Goal: Task Accomplishment & Management: Manage account settings

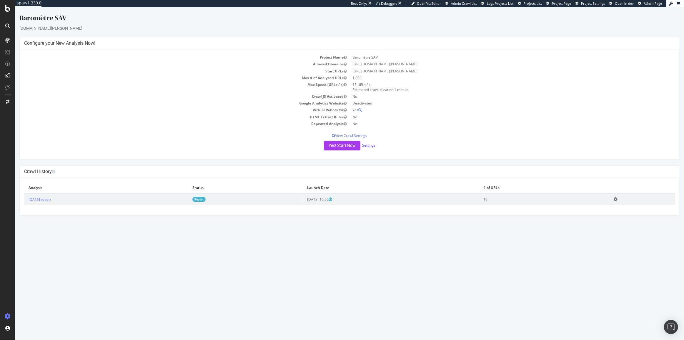
click at [370, 145] on link "Settings" at bounding box center [368, 145] width 13 height 5
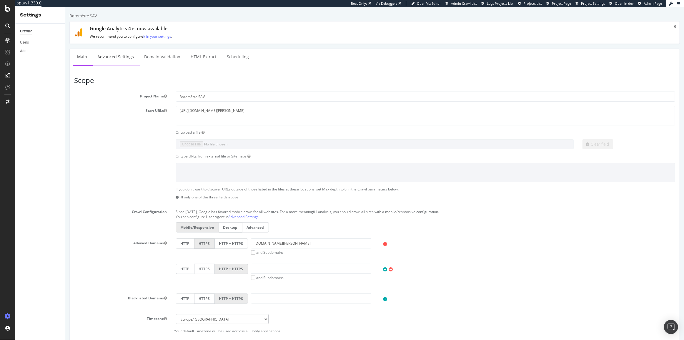
click at [116, 55] on link "Advanced Settings" at bounding box center [115, 57] width 45 height 16
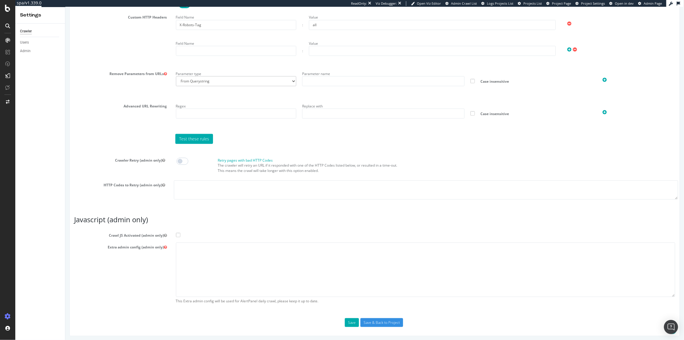
scroll to position [396, 0]
click at [177, 232] on span at bounding box center [178, 234] width 4 height 4
click at [65, 7] on input "Crawl JS Activated (admin only)" at bounding box center [65, 7] width 0 height 0
click at [201, 264] on textarea at bounding box center [426, 269] width 500 height 54
paste textarea "{ "flags": [ "cube" ], "beta": { "pap_mini_rules": [ "+* #everything else" ] } }"
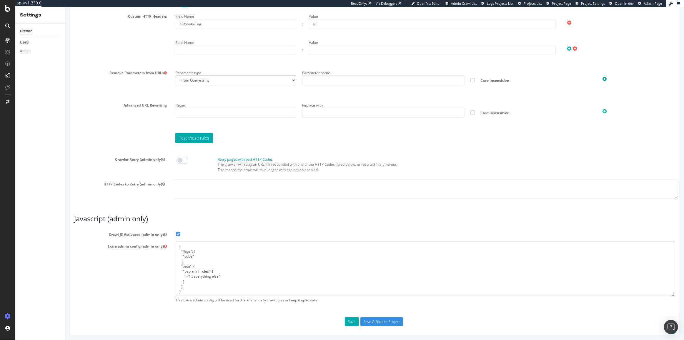
type textarea "{ "flags": [ "cube" ], "beta": { "pap_mini_rules": [ "+* #everything else" ] } }"
click at [179, 161] on span at bounding box center [182, 160] width 12 height 7
click at [194, 195] on textarea at bounding box center [426, 189] width 505 height 19
type textarea "5xx"
click at [356, 318] on button "Save" at bounding box center [352, 321] width 14 height 9
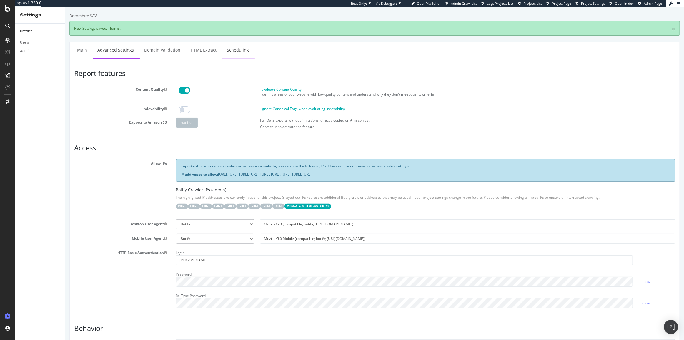
scroll to position [0, 0]
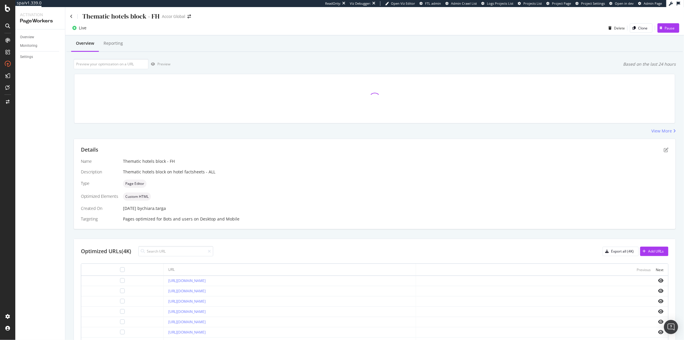
click at [208, 56] on div "Overview Reporting Preview Based on the last 24 hours View More Details Name Th…" at bounding box center [374, 246] width 619 height 423
click at [29, 34] on div "Overview" at bounding box center [27, 37] width 14 height 6
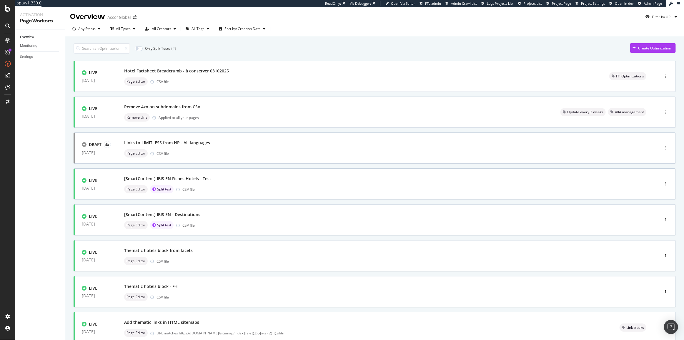
click at [227, 49] on div "Only Split Tests ( 2 ) Create Optimization" at bounding box center [375, 48] width 603 height 10
click at [234, 30] on div "Sort by: Creation Date" at bounding box center [243, 29] width 36 height 4
click at [233, 52] on div "Modification Date" at bounding box center [241, 48] width 47 height 7
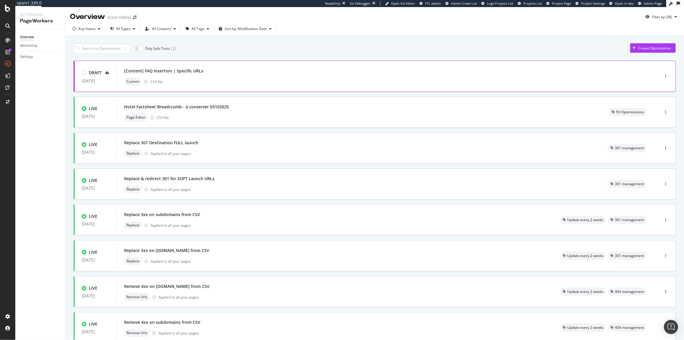
click at [233, 69] on div "[Content] FAQ Insertion | Specific URLs" at bounding box center [379, 71] width 511 height 8
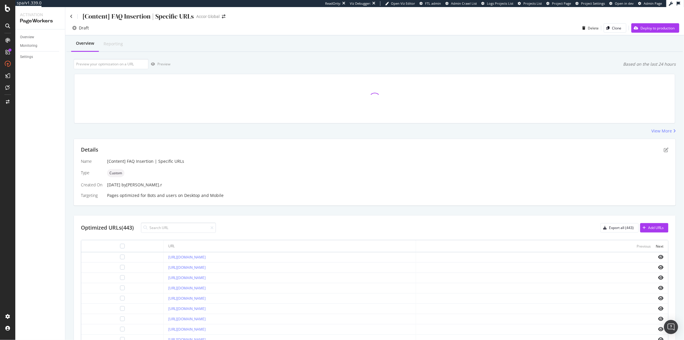
click at [668, 148] on div "Details Name [Content] FAQ Insertion | Specific URLs Type Custom Created On 07 …" at bounding box center [375, 172] width 602 height 67
click at [664, 148] on icon "pen-to-square" at bounding box center [666, 149] width 5 height 5
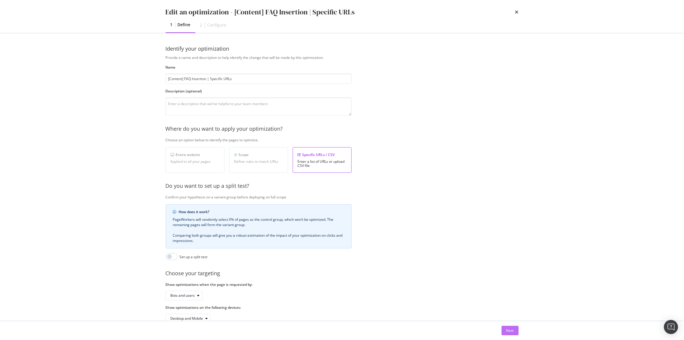
click at [505, 333] on button "Next" at bounding box center [510, 330] width 17 height 9
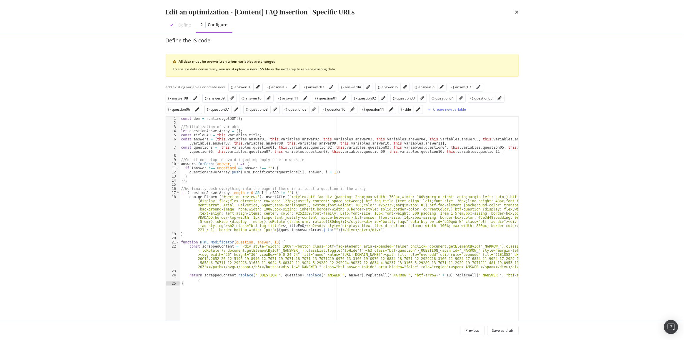
scroll to position [52, 0]
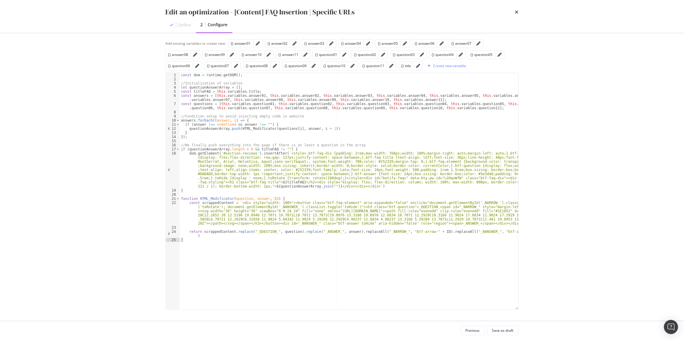
type textarea "}"
click at [224, 250] on div "const dom = runtime . getDOM ( ) ; //Initialization of variables let questionAn…" at bounding box center [349, 195] width 339 height 245
type textarea "function JSON_Structured_Data(question, answer) {}"
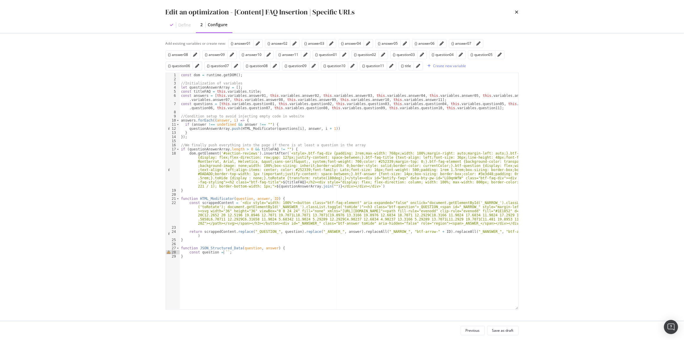
paste textarea "}"
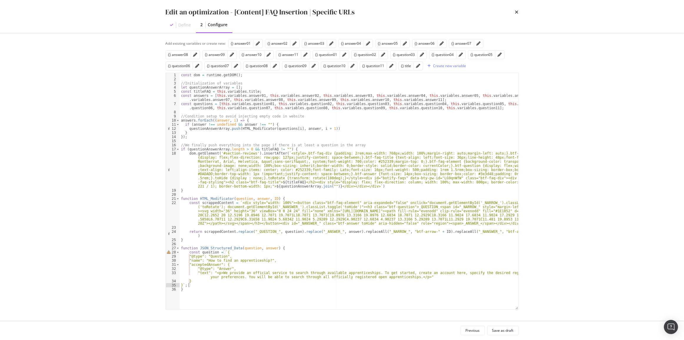
scroll to position [0, 0]
drag, startPoint x: 215, startPoint y: 253, endPoint x: 200, endPoint y: 251, distance: 15.4
click at [200, 251] on div "const dom = runtime . getDOM ( ) ; //Initialization of variables let questionAn…" at bounding box center [349, 195] width 339 height 245
drag, startPoint x: 196, startPoint y: 256, endPoint x: 202, endPoint y: 257, distance: 6.0
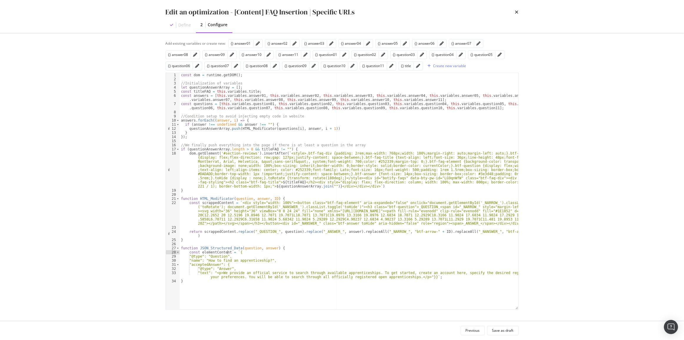
click at [196, 256] on div "const dom = runtime . getDOM ( ) ; //Initialization of variables let questionAn…" at bounding box center [349, 195] width 339 height 245
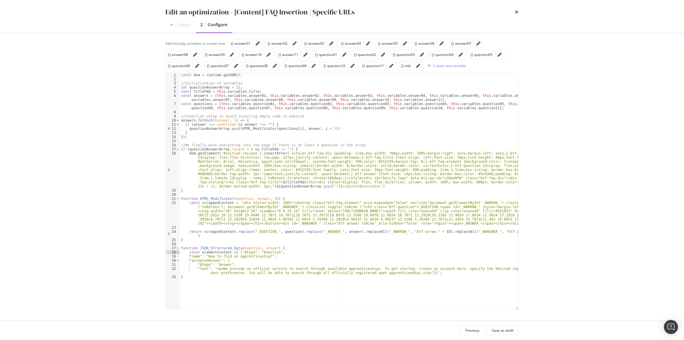
click at [196, 256] on div "const dom = runtime . getDOM ( ) ; //Initialization of variables let questionAn…" at bounding box center [349, 195] width 339 height 245
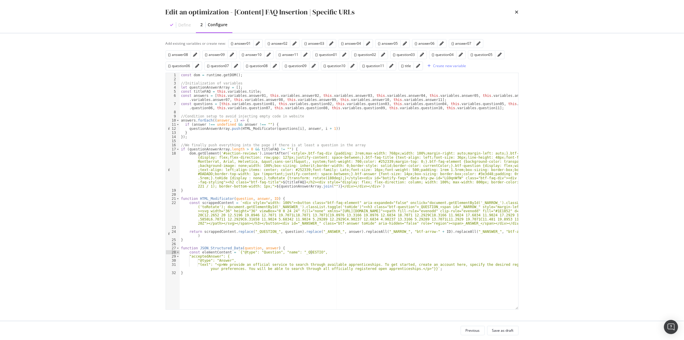
scroll to position [0, 11]
click at [196, 255] on div "const dom = runtime . getDOM ( ) ; //Initialization of variables let questionAn…" at bounding box center [349, 195] width 339 height 245
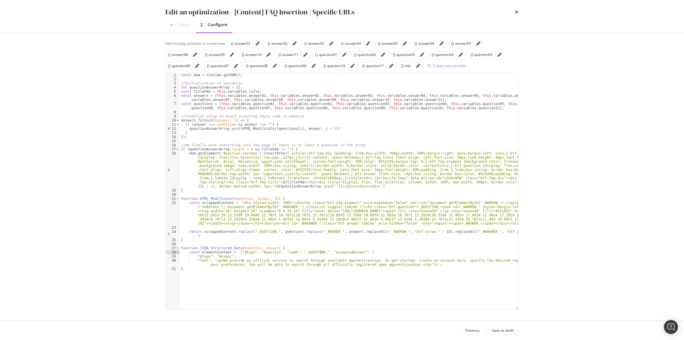
click at [199, 256] on div "const dom = runtime . getDOM ( ) ; //Initialization of variables let questionAn…" at bounding box center [349, 195] width 339 height 245
click at [218, 256] on div "const dom = runtime . getDOM ( ) ; //Initialization of variables let questionAn…" at bounding box center [349, 195] width 339 height 245
click at [410, 259] on div "const dom = runtime . getDOM ( ) ; //Initialization of variables let questionAn…" at bounding box center [349, 195] width 339 height 245
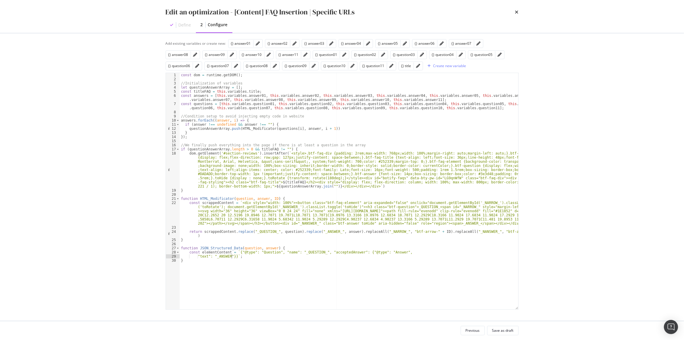
scroll to position [0, 4]
click at [200, 256] on div "const dom = runtime . getDOM ( ) ; //Initialization of variables let questionAn…" at bounding box center [349, 195] width 339 height 245
drag, startPoint x: 242, startPoint y: 86, endPoint x: 174, endPoint y: 87, distance: 67.7
click at [174, 87] on div "const elementContent = `{"@type": "Question", "name": "_QUESTION_", "acceptedAn…" at bounding box center [342, 191] width 353 height 237
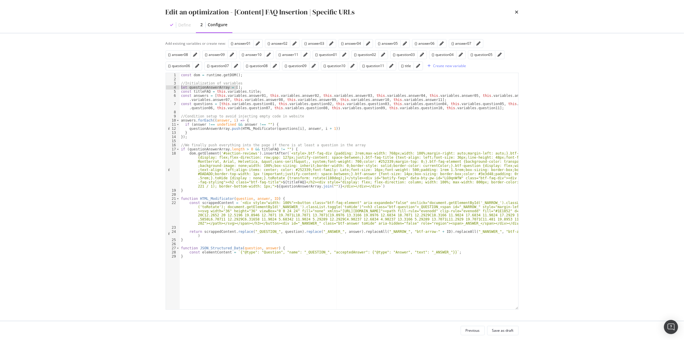
scroll to position [0, 4]
type textarea "let questionAnswerArray = [];"
click at [240, 86] on div "const dom = runtime . getDOM ( ) ; //Initialization of variables let questionAn…" at bounding box center [349, 191] width 339 height 236
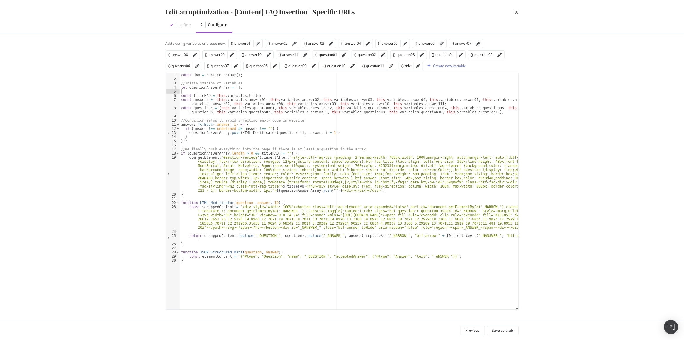
paste textarea "let questionAnswerArray = [];"
click at [331, 132] on div "const dom = runtime . getDOM ( ) ; //Initialization of variables let questionAn…" at bounding box center [349, 195] width 339 height 245
type textarea "questionAnswerArray.push(HTML_Modificator(questions[i], answer, i + 1));"
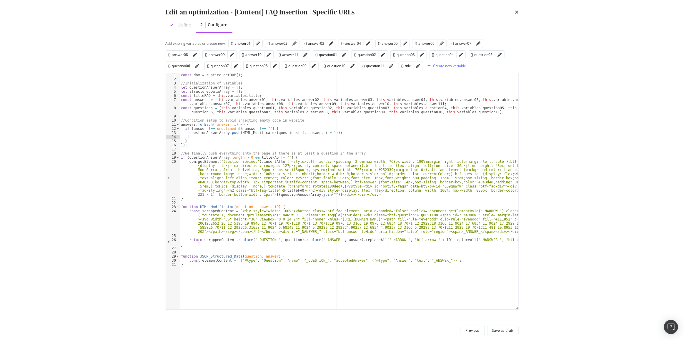
click at [196, 93] on div "const dom = runtime . getDOM ( ) ; //Initialization of variables let questionAn…" at bounding box center [349, 195] width 339 height 245
type textarea "let structuredDataArray = [];"
click at [196, 93] on div "const dom = runtime . getDOM ( ) ; //Initialization of variables let questionAn…" at bounding box center [349, 195] width 339 height 245
click at [195, 137] on div "const dom = runtime . getDOM ( ) ; //Initialization of variables let questionAn…" at bounding box center [349, 195] width 339 height 245
paste textarea "structuredDataArray"
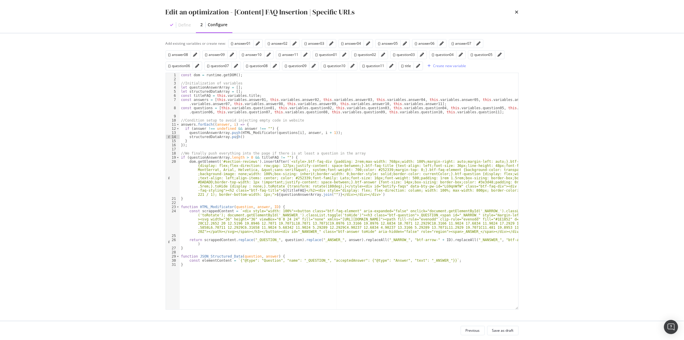
scroll to position [0, 4]
click at [217, 256] on div "const dom = runtime . getDOM ( ) ; //Initialization of variables let questionAn…" at bounding box center [349, 195] width 339 height 245
click at [237, 136] on div "const dom = runtime . getDOM ( ) ; //Initialization of variables let questionAn…" at bounding box center [349, 195] width 339 height 245
paste textarea "JSON_Structured_Data"
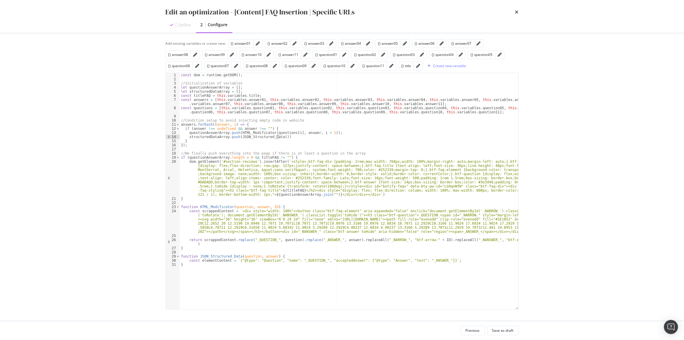
scroll to position [0, 8]
click at [270, 132] on div "const dom = runtime . getDOM ( ) ; //Initialization of variables let questionAn…" at bounding box center [349, 195] width 339 height 245
click at [308, 132] on div "const dom = runtime . getDOM ( ) ; //Initialization of variables let questionAn…" at bounding box center [349, 195] width 339 height 245
click at [278, 137] on div "const dom = runtime . getDOM ( ) ; //Initialization of variables let questionAn…" at bounding box center [349, 195] width 339 height 245
paste textarea "questions[i], answer"
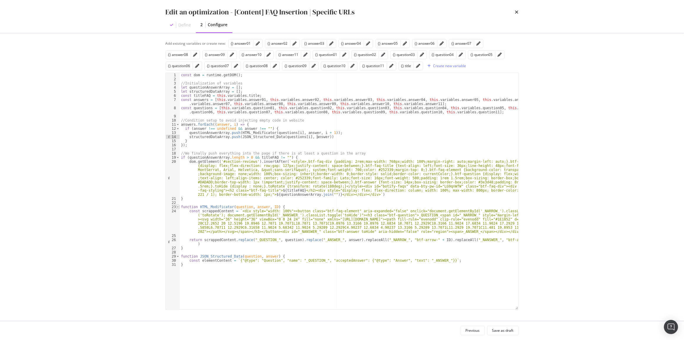
type textarea "structuredDataArray.push(JSON_Structured_Data(questions[i], answer))"
click at [177, 207] on span "Toggle code folding, rows 23 through 27" at bounding box center [177, 207] width 3 height 4
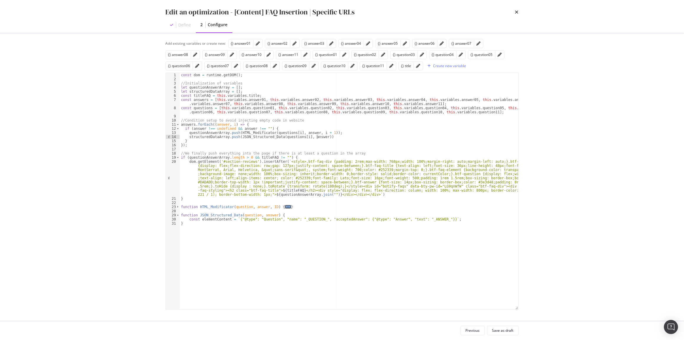
click at [185, 203] on div "const dom = runtime . getDOM ( ) ; //Initialization of variables let questionAn…" at bounding box center [349, 195] width 339 height 245
type textarea "/*"
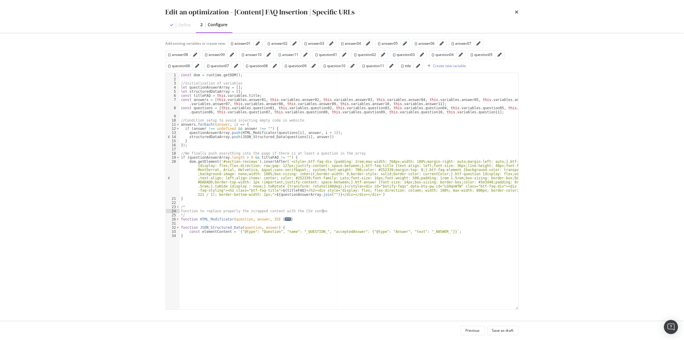
scroll to position [0, 12]
click at [275, 211] on div "const dom = runtime . getDOM ( ) ; //Initialization of variables let questionAn…" at bounding box center [349, 195] width 339 height 245
drag, startPoint x: 185, startPoint y: 215, endPoint x: 174, endPoint y: 207, distance: 14.1
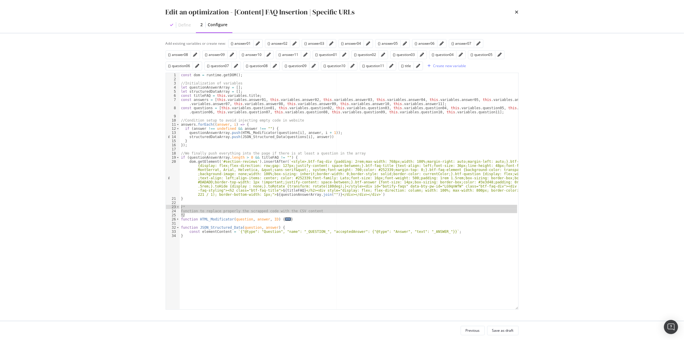
click at [174, 207] on div "Function to replace properly the scrapped code with the CSV content 1 2 3 4 5 6…" at bounding box center [342, 191] width 353 height 237
type textarea "/* Function to replace properly the scrapped code with the CSV content"
click at [183, 223] on div "const dom = runtime . getDOM ( ) ; //Initialization of variables let questionAn…" at bounding box center [349, 195] width 339 height 245
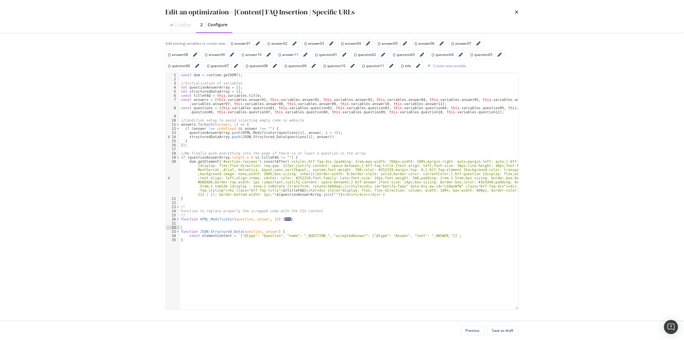
paste textarea "*/"
click at [188, 230] on div "const dom = runtime . getDOM ( ) ; //Initialization of variables let questionAn…" at bounding box center [349, 195] width 339 height 245
click at [211, 230] on div "const dom = runtime . getDOM ( ) ; //Initialization of variables let questionAn…" at bounding box center [349, 195] width 339 height 245
click at [320, 230] on div "const dom = runtime . getDOM ( ) ; //Initialization of variables let questionAn…" at bounding box center [349, 195] width 339 height 245
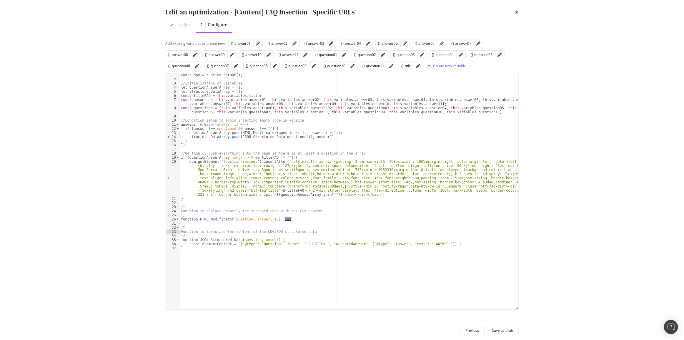
click at [187, 230] on div "const dom = runtime . getDOM ( ) ; //Initialization of variables let questionAn…" at bounding box center [349, 195] width 339 height 245
drag, startPoint x: 188, startPoint y: 210, endPoint x: 172, endPoint y: 212, distance: 16.5
click at [172, 212] on div "Function to formulate the content of the LD+JSON structured data 1 2 3 4 5 6 7 …" at bounding box center [342, 191] width 353 height 237
click at [316, 217] on div "const dom = runtime . getDOM ( ) ; //Initialization of variables let questionAn…" at bounding box center [349, 195] width 339 height 245
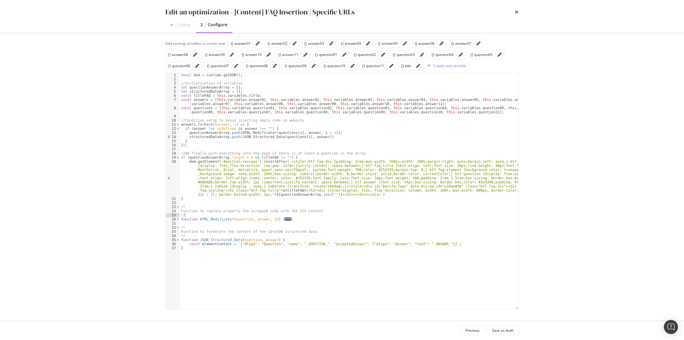
scroll to position [0, 0]
click at [177, 218] on span "Toggle code folding, rows 26 through 30" at bounding box center [177, 219] width 3 height 4
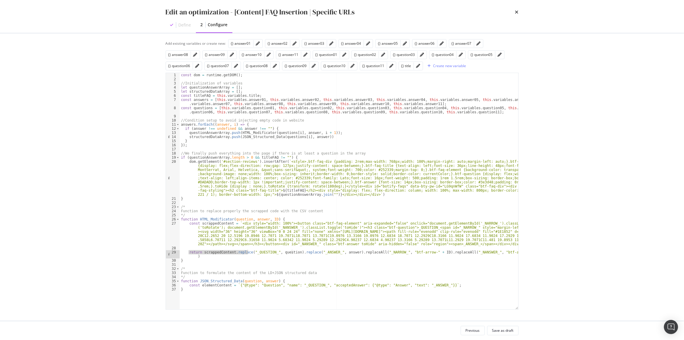
drag, startPoint x: 188, startPoint y: 252, endPoint x: 246, endPoint y: 251, distance: 58.6
click at [246, 251] on div "const dom = runtime . getDOM ( ) ; //Initialization of variables let questionAn…" at bounding box center [349, 195] width 339 height 245
click at [245, 250] on div "const dom = runtime . getDOM ( ) ; //Initialization of variables let questionAn…" at bounding box center [349, 191] width 339 height 236
drag, startPoint x: 188, startPoint y: 251, endPoint x: 348, endPoint y: 251, distance: 160.1
click at [348, 251] on div "const dom = runtime . getDOM ( ) ; //Initialization of variables let questionAn…" at bounding box center [349, 195] width 339 height 245
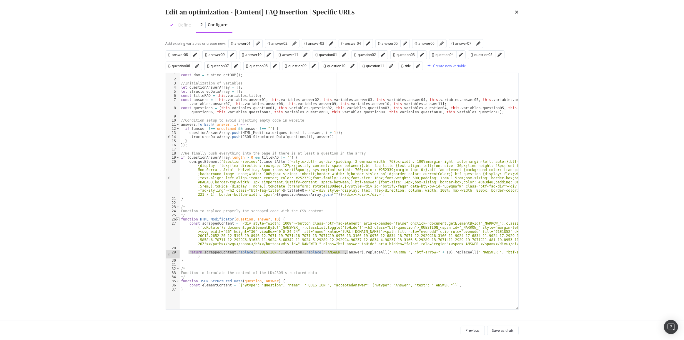
click at [177, 219] on span "Toggle code folding, rows 26 through 30" at bounding box center [177, 219] width 3 height 4
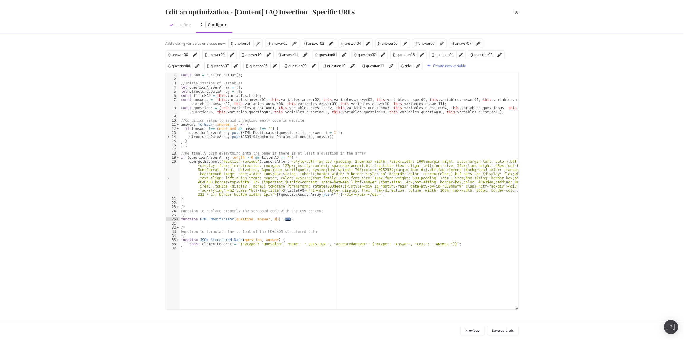
click at [444, 245] on div "const dom = runtime . getDOM ( ) ; //Initialization of variables let questionAn…" at bounding box center [349, 195] width 339 height 245
type textarea "const elementContent = `{"@type": "Question", "name": "_QUESTION_", "acceptedAn…"
paste textarea "return scrappedContent.replace("_QUESTION_", question).replace("_ANSWER_", answ…"
type textarea "return scrappedContent.replace("_QUESTION_", question).replace("_ANSWER_", answ…"
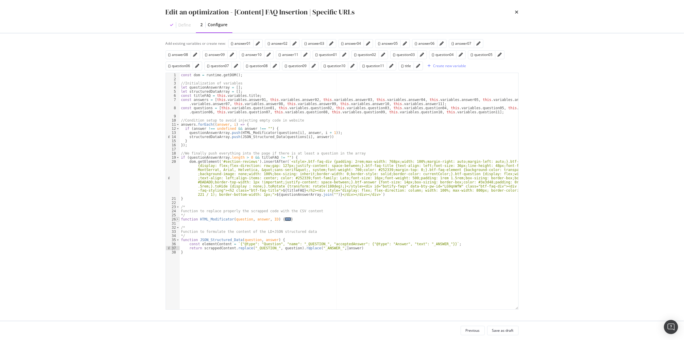
click at [177, 218] on span "Toggle code folding, rows 26 through 30" at bounding box center [177, 219] width 3 height 4
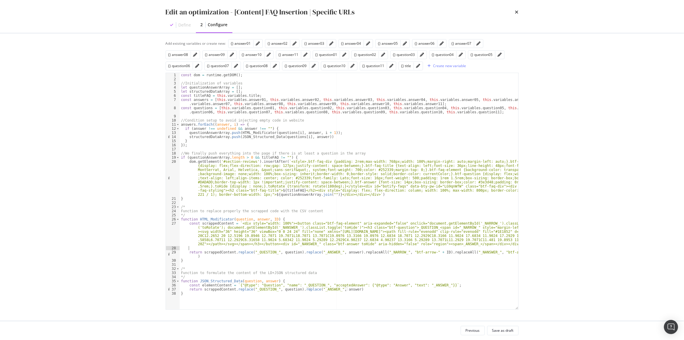
click at [192, 248] on div "const dom = runtime . getDOM ( ) ; //Initialization of variables let questionAn…" at bounding box center [349, 195] width 339 height 245
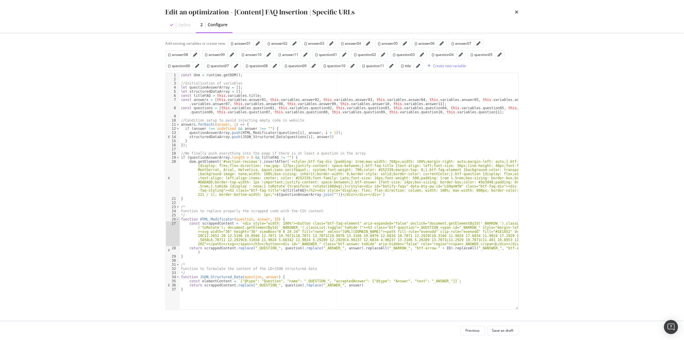
click at [177, 217] on span "Toggle code folding, rows 26 through 29" at bounding box center [177, 219] width 3 height 4
click at [176, 218] on span "Toggle code folding, rows 26 through 29" at bounding box center [177, 219] width 3 height 4
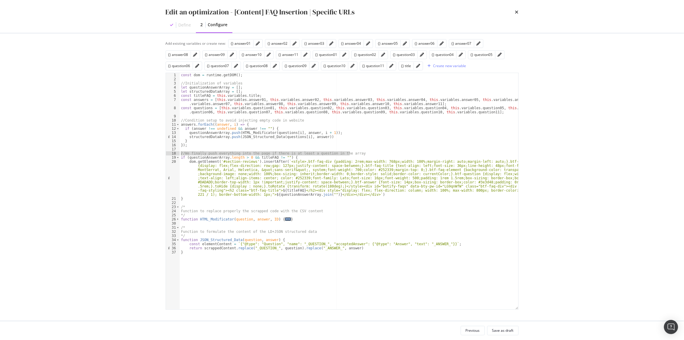
drag, startPoint x: 352, startPoint y: 152, endPoint x: 175, endPoint y: 155, distance: 176.3
click at [175, 155] on div "1 2 3 4 5 6 7 8 9 10 11 12 13 14 15 16 17 18 19 20 21 22 23 24 25 26 30 31 32 3…" at bounding box center [342, 191] width 353 height 237
click at [218, 199] on div "const dom = runtime . getDOM ( ) ; //Initialization of variables let questionAn…" at bounding box center [349, 195] width 339 height 245
type textarea "}"
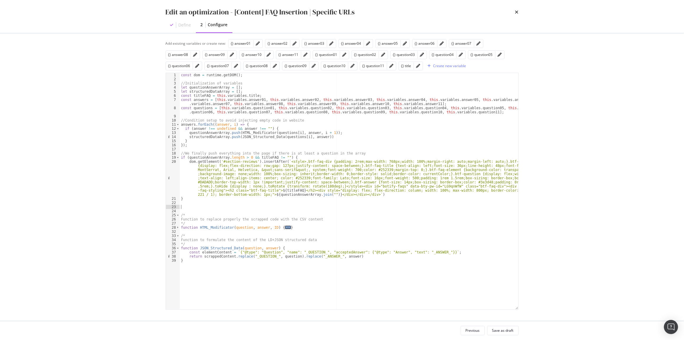
paste textarea "//We finally push everything into the page if there is at least a question in t…"
click at [193, 206] on div "const dom = runtime . getDOM ( ) ; //Initialization of variables let questionAn…" at bounding box center [349, 195] width 339 height 245
type textarea "//We push the structured data into the <head>"
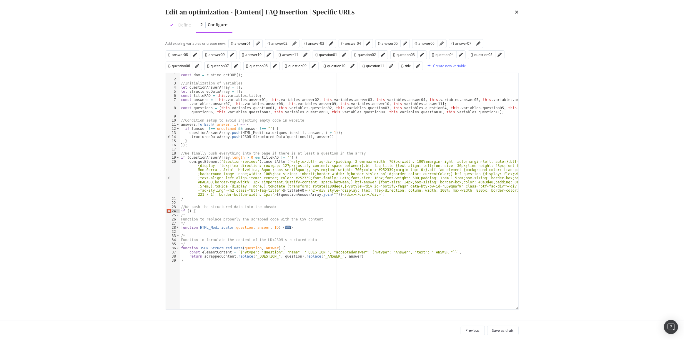
type textarea "if () {}"
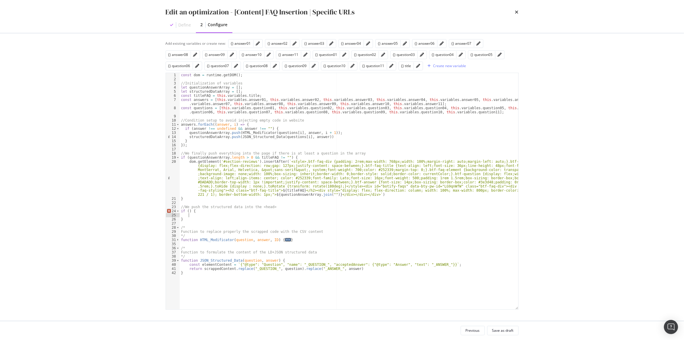
type textarea "if () {"
click at [194, 90] on div "const dom = runtime . getDOM ( ) ; //Initialization of variables let questionAn…" at bounding box center [349, 195] width 339 height 245
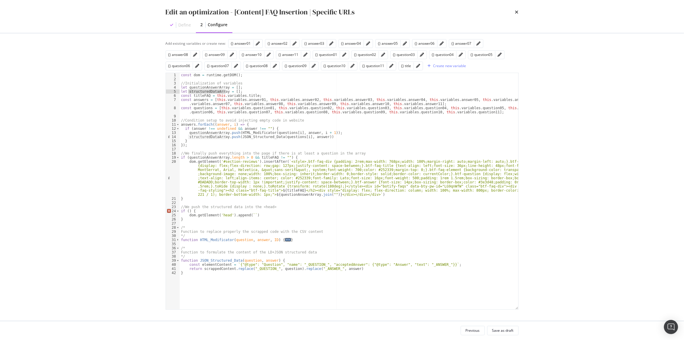
click at [188, 210] on div "const dom = runtime . getDOM ( ) ; //Initialization of variables let questionAn…" at bounding box center [349, 195] width 339 height 245
paste textarea "structuredDataArray"
click at [249, 214] on div "const dom = runtime . getDOM ( ) ; //Initialization of variables let questionAn…" at bounding box center [349, 195] width 339 height 245
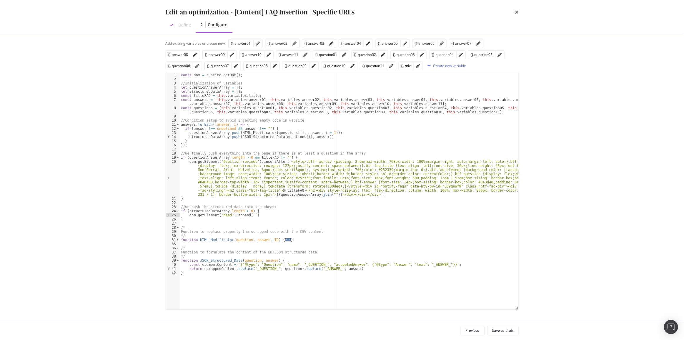
paste textarea ""mainEntity": ["
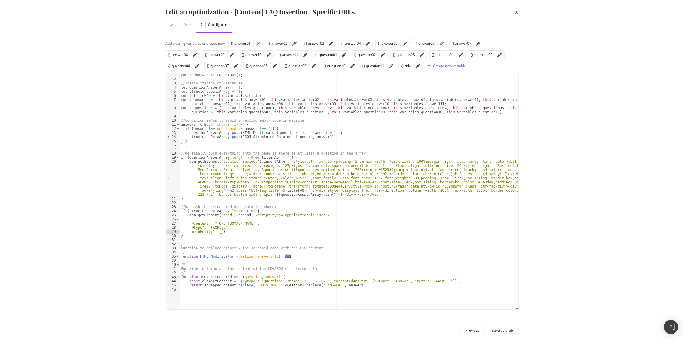
click at [221, 231] on div "const dom = runtime . getDOM ( ) ; //Initialization of variables let questionAn…" at bounding box center [349, 195] width 339 height 245
paste textarea "</script>"
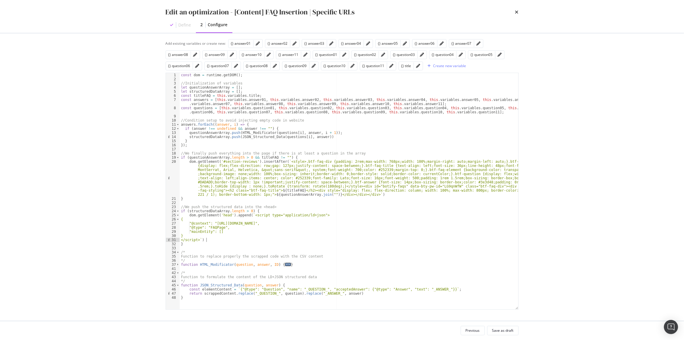
click at [188, 235] on div "const dom = runtime . getDOM ( ) ; //Initialization of variables let questionAn…" at bounding box center [349, 195] width 339 height 245
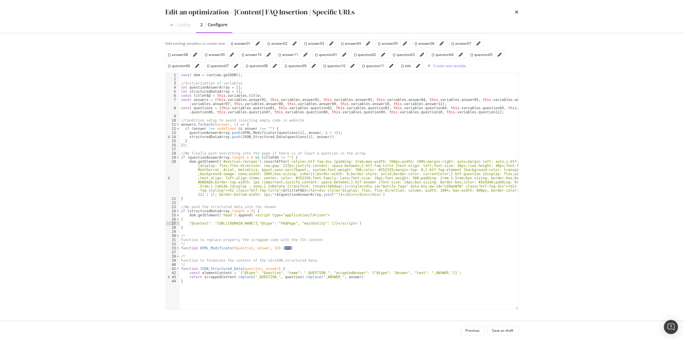
scroll to position [0, 6]
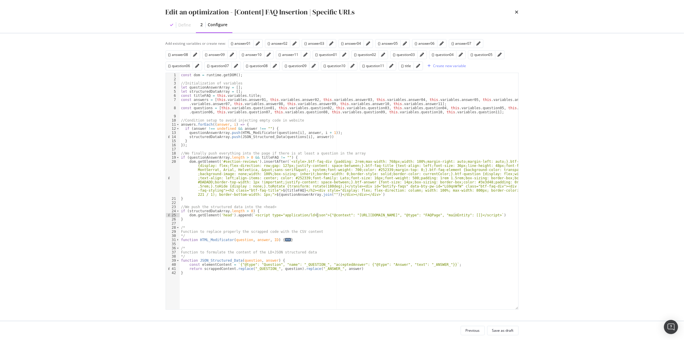
click at [206, 136] on div "const dom = runtime . getDOM ( ) ; //Initialization of variables let questionAn…" at bounding box center [349, 195] width 339 height 245
click at [452, 215] on div "const dom = runtime . getDOM ( ) ; //Initialization of variables let questionAn…" at bounding box center [349, 195] width 339 height 245
paste textarea "structuredDataArray"
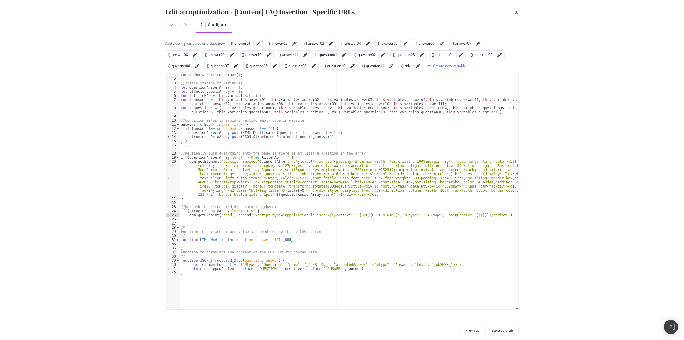
paste textarea "structuredDataArray"
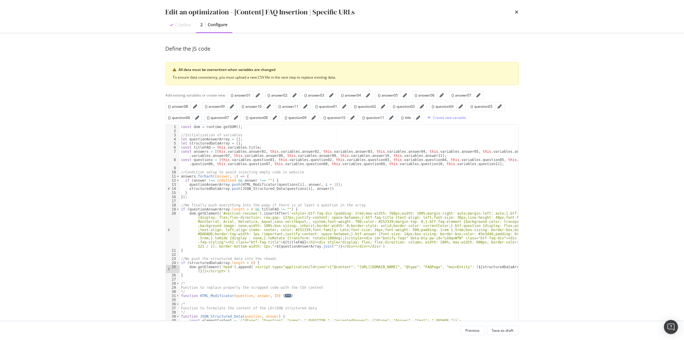
scroll to position [26, 0]
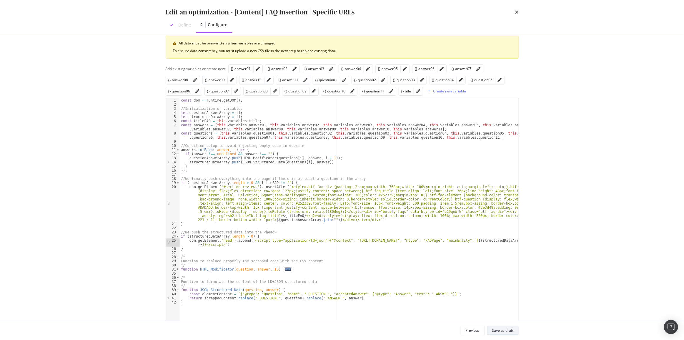
type textarea "dom.getElement('head').append(`<script type="application/ld+json">{"@context": …"
click at [510, 330] on div "Save as draft" at bounding box center [502, 330] width 21 height 5
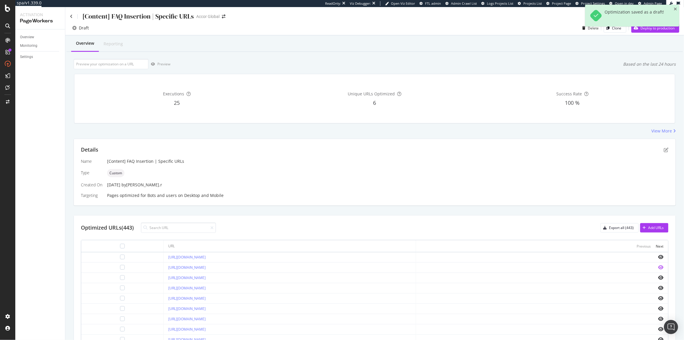
click at [658, 268] on icon "eye" at bounding box center [660, 267] width 5 height 5
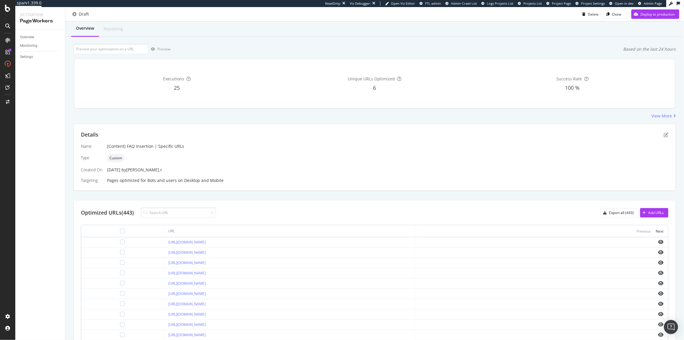
scroll to position [94, 0]
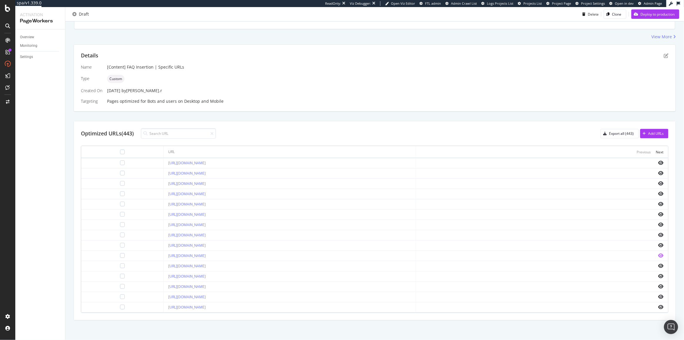
click at [658, 254] on icon "eye" at bounding box center [660, 255] width 5 height 5
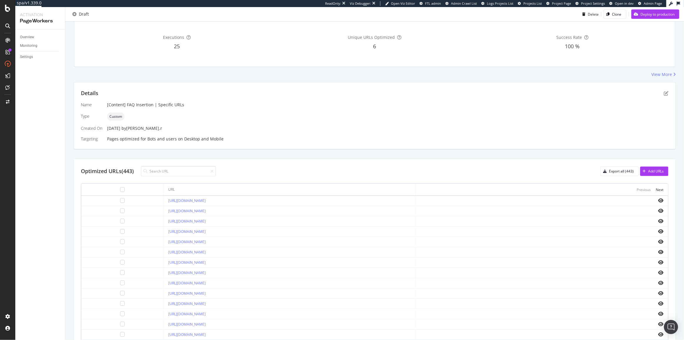
scroll to position [41, 0]
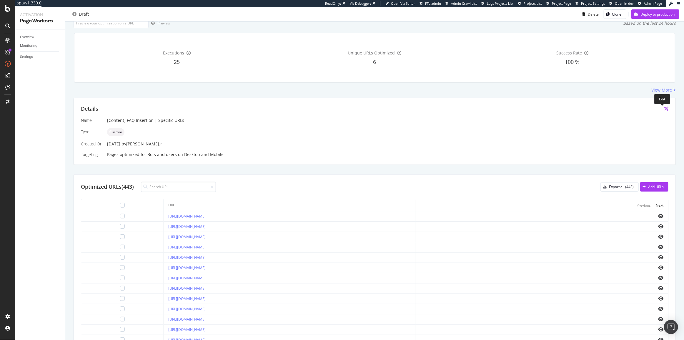
click at [664, 107] on icon "pen-to-square" at bounding box center [666, 109] width 5 height 5
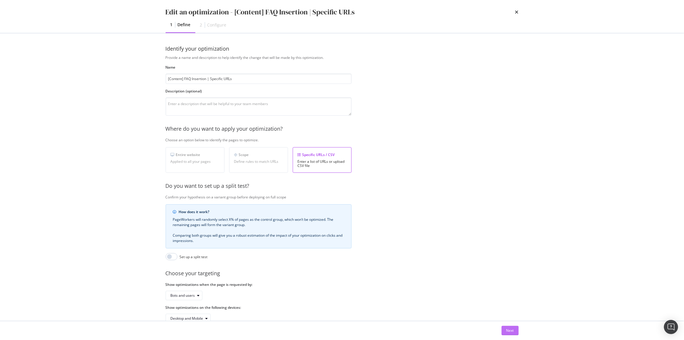
click at [509, 331] on div "Next" at bounding box center [511, 330] width 8 height 5
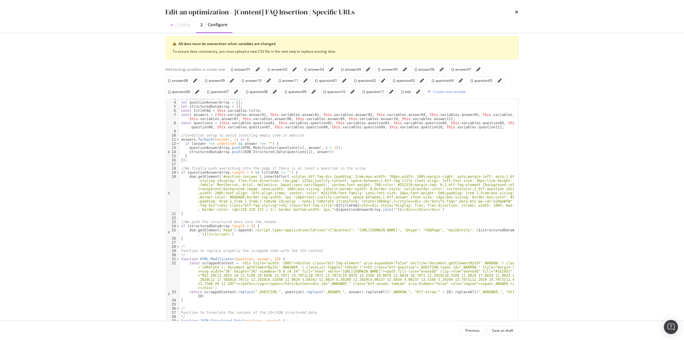
scroll to position [52, 0]
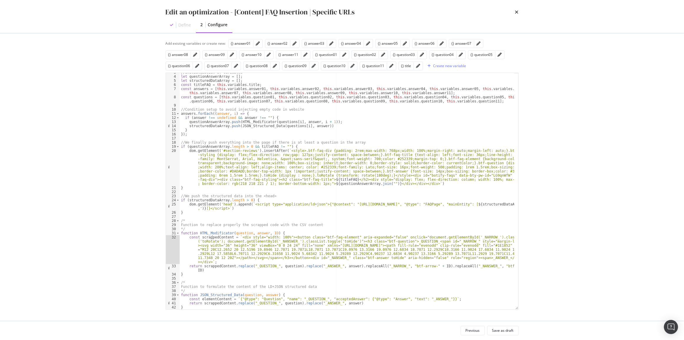
click at [212, 238] on div "//Initialization of variables let questionAnswerArray = [ ] ; let structuredDat…" at bounding box center [347, 192] width 335 height 245
click at [221, 297] on div "//Initialization of variables let questionAnswerArray = [ ] ; let structuredDat…" at bounding box center [347, 192] width 335 height 245
click at [217, 305] on div "//Initialization of variables let questionAnswerArray = [ ] ; let structuredDat…" at bounding box center [347, 192] width 335 height 245
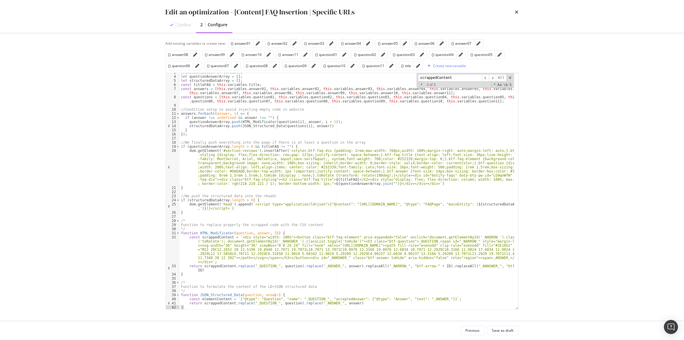
click at [217, 305] on div "//Initialization of variables let questionAnswerArray = [ ] ; let structuredDat…" at bounding box center [347, 192] width 335 height 245
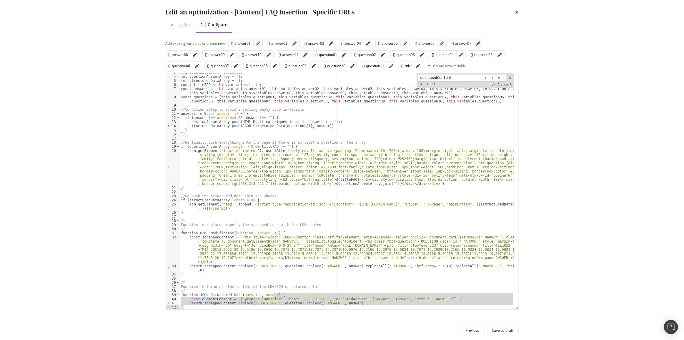
click at [218, 303] on div "//Initialization of variables let questionAnswerArray = [ ] ; let structuredDat…" at bounding box center [347, 191] width 335 height 236
click at [218, 303] on div "//Initialization of variables let questionAnswerArray = [ ] ; let structuredDat…" at bounding box center [347, 192] width 335 height 245
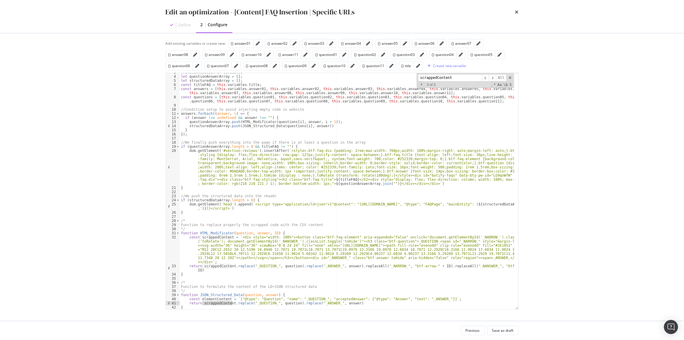
paste textarea "element"
type textarea "return elementContent.replace("_QUESTION_", question).replace("_ANSWER_", answe…"
click at [510, 330] on div "Save as draft" at bounding box center [502, 330] width 21 height 5
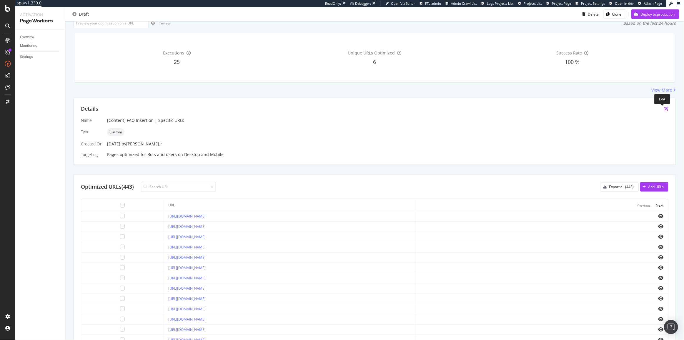
click at [664, 108] on icon "pen-to-square" at bounding box center [666, 109] width 5 height 5
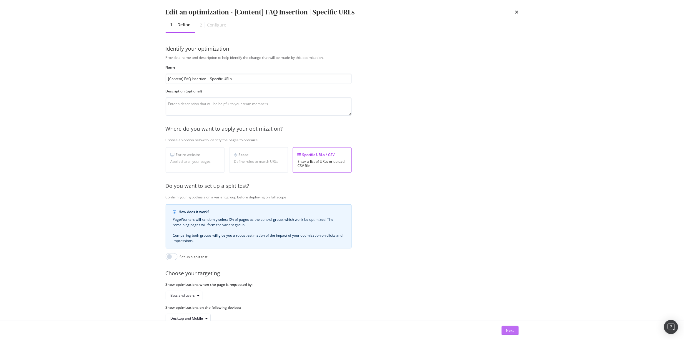
click at [512, 328] on div "Next" at bounding box center [511, 330] width 8 height 9
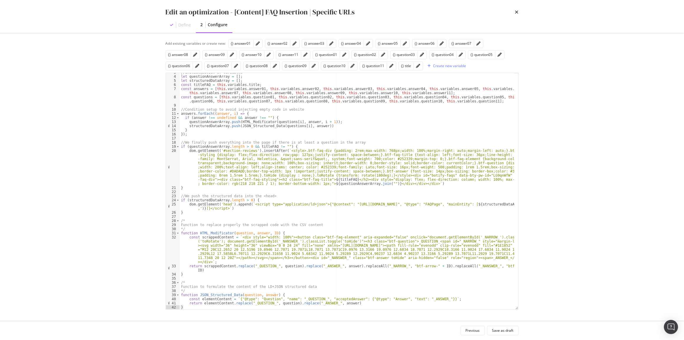
click at [519, 14] on div "Edit an optimization - [Content] FAQ Insertion | Specific URLs Define 2 Configu…" at bounding box center [342, 16] width 377 height 33
click at [518, 13] on icon "times" at bounding box center [517, 12] width 4 height 5
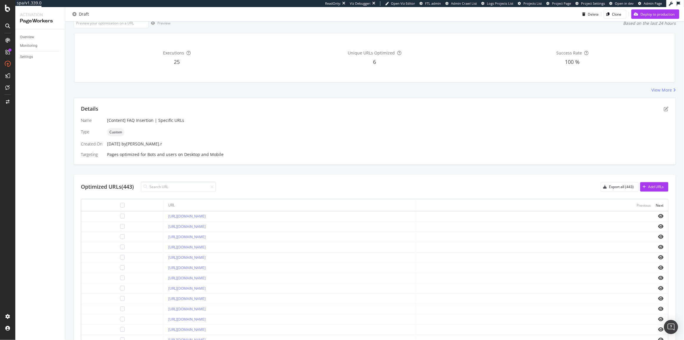
click at [254, 86] on div "Executions 25 Unique URLs Optimized 6 Success Rate 100 %" at bounding box center [375, 57] width 608 height 59
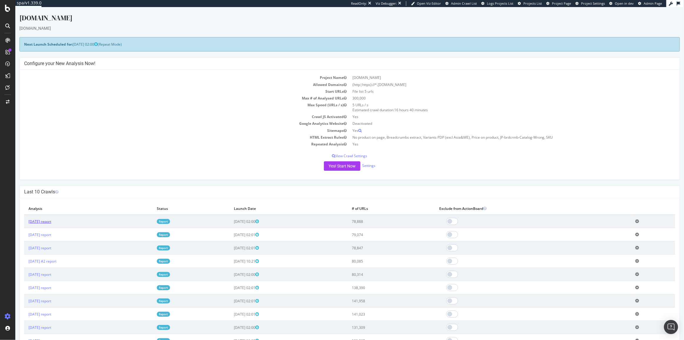
click at [45, 220] on link "[DATE] report" at bounding box center [39, 221] width 23 height 5
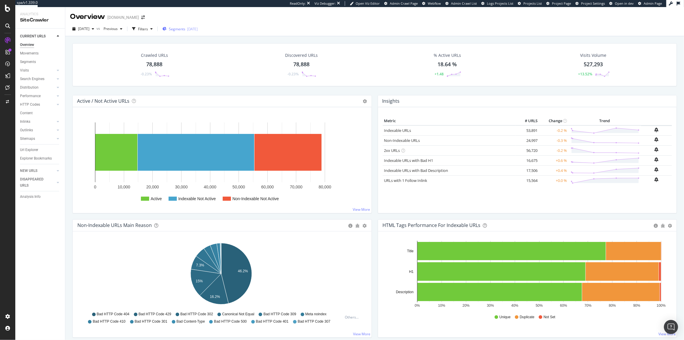
click at [182, 31] on span "Segments" at bounding box center [177, 28] width 16 height 5
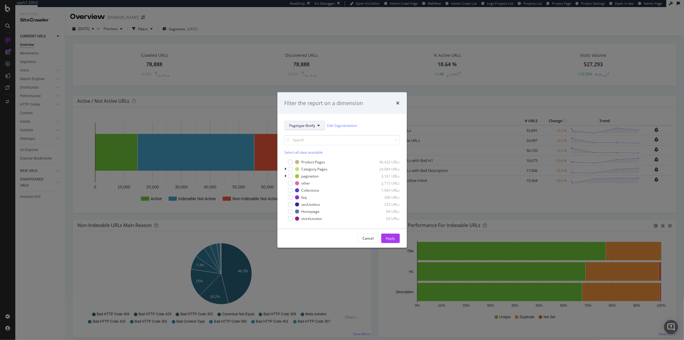
click at [301, 125] on span "Pagetype-Botify" at bounding box center [303, 125] width 26 height 5
click at [312, 156] on span "Location-Botify" at bounding box center [315, 157] width 52 height 5
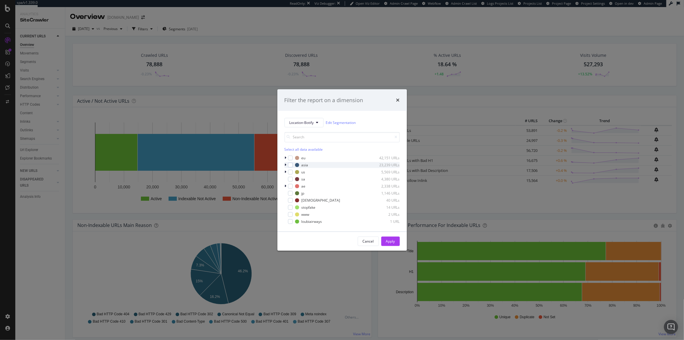
click at [285, 166] on icon "modal" at bounding box center [286, 165] width 2 height 4
